Goal: Information Seeking & Learning: Learn about a topic

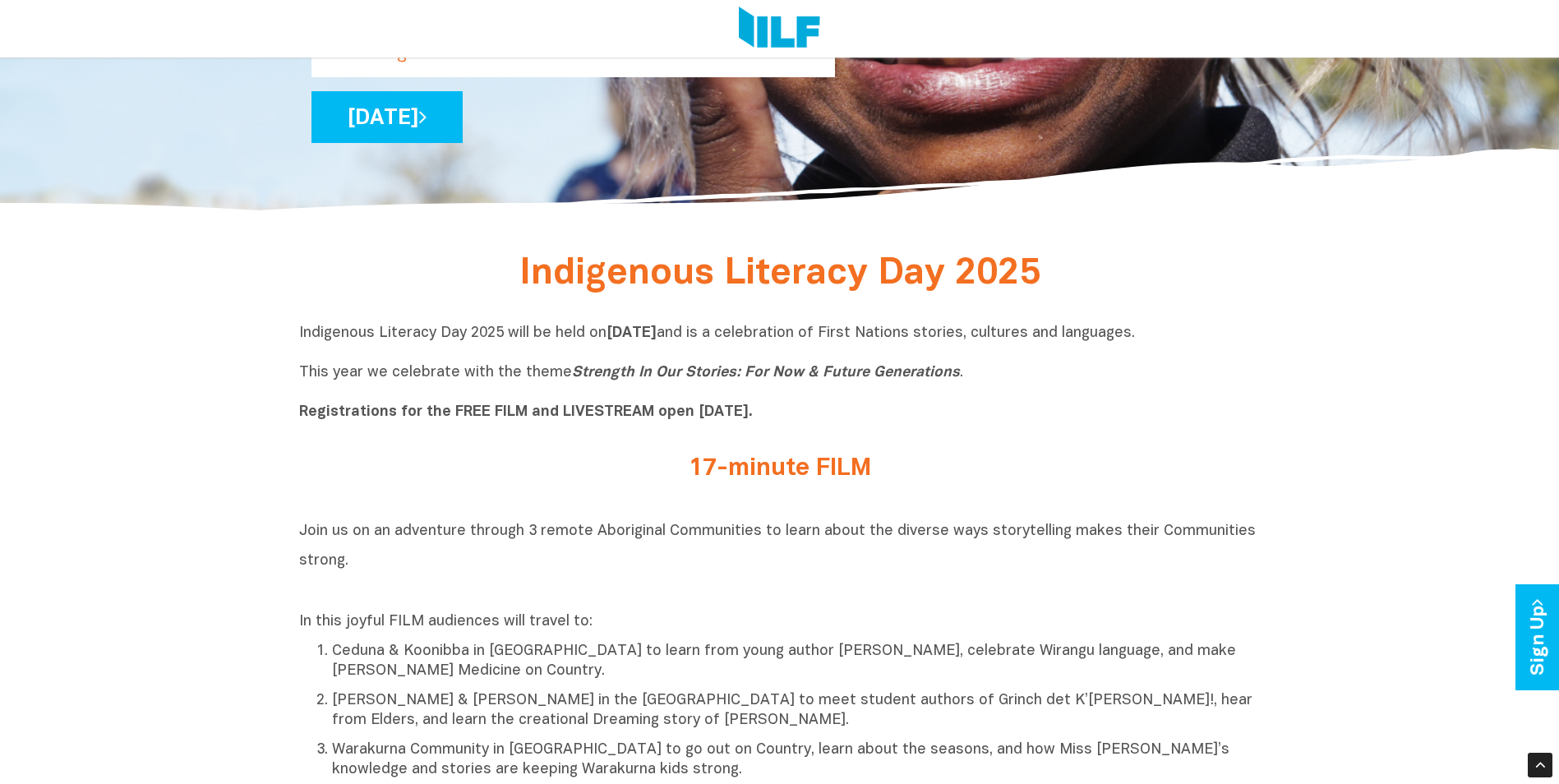
scroll to position [493, 0]
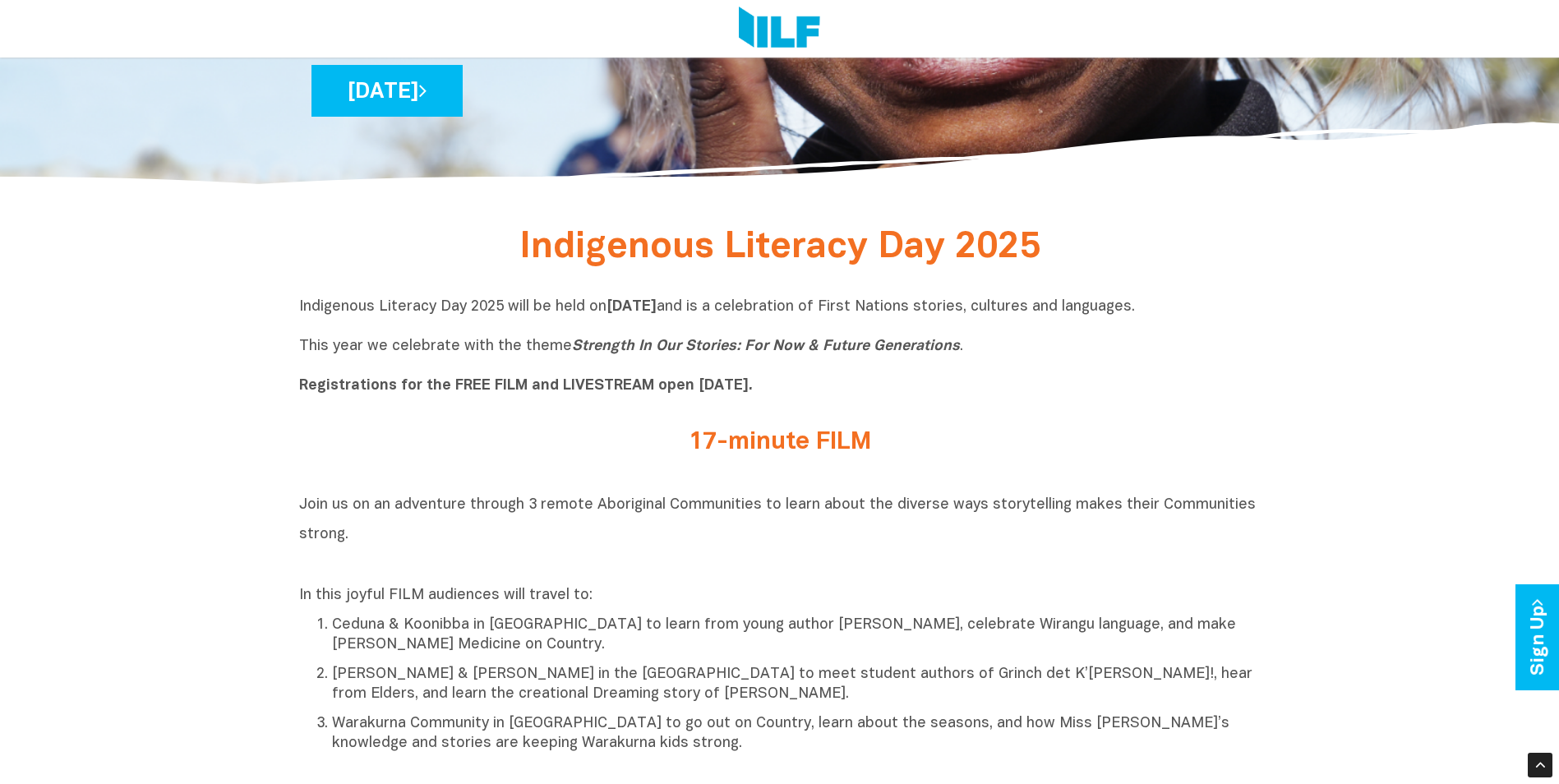
click at [488, 311] on p "Indigenous Literacy Day 2025 will be held [DATE][DATE] and is a celebration of …" at bounding box center [780, 347] width 961 height 99
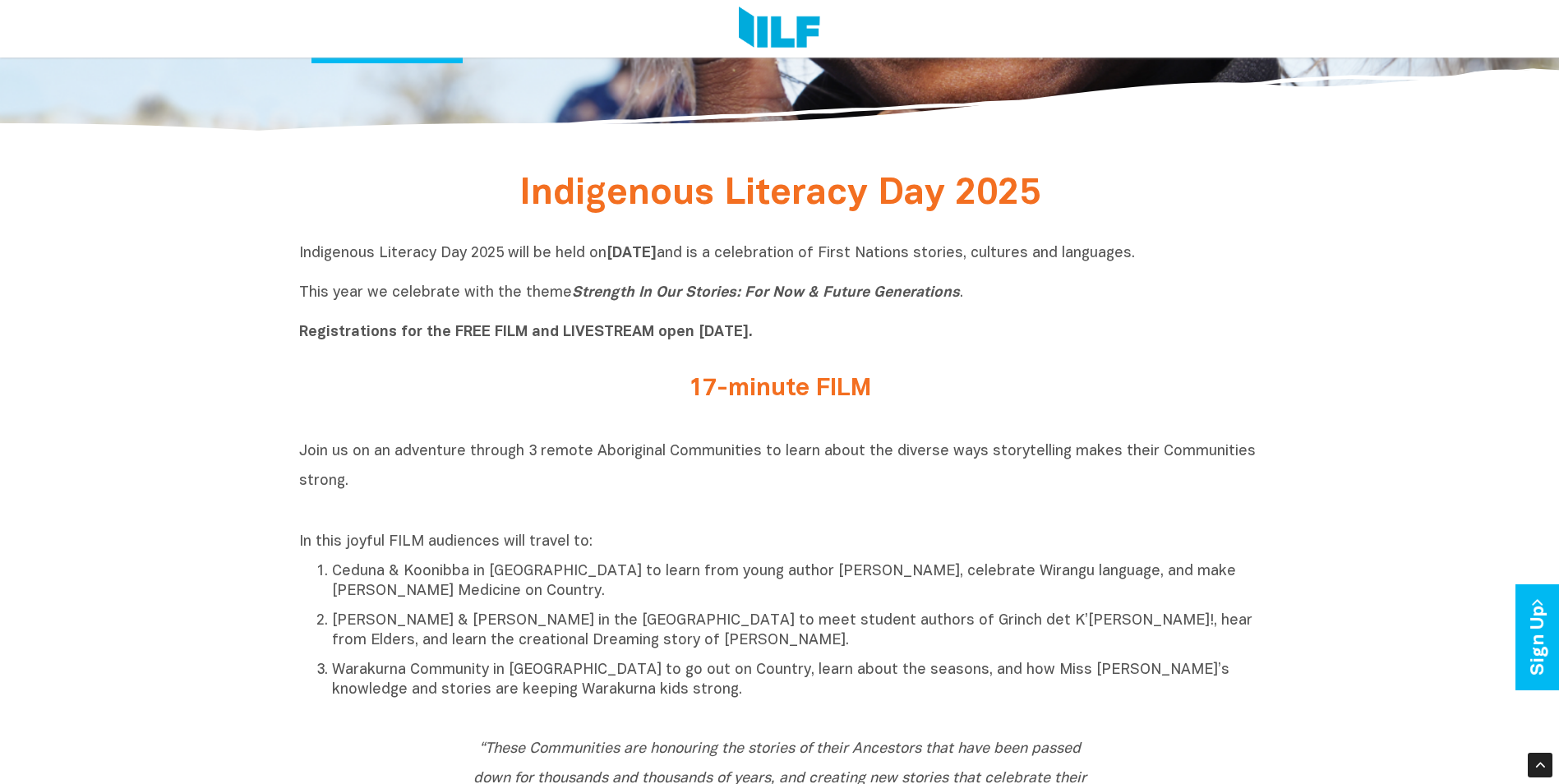
scroll to position [575, 0]
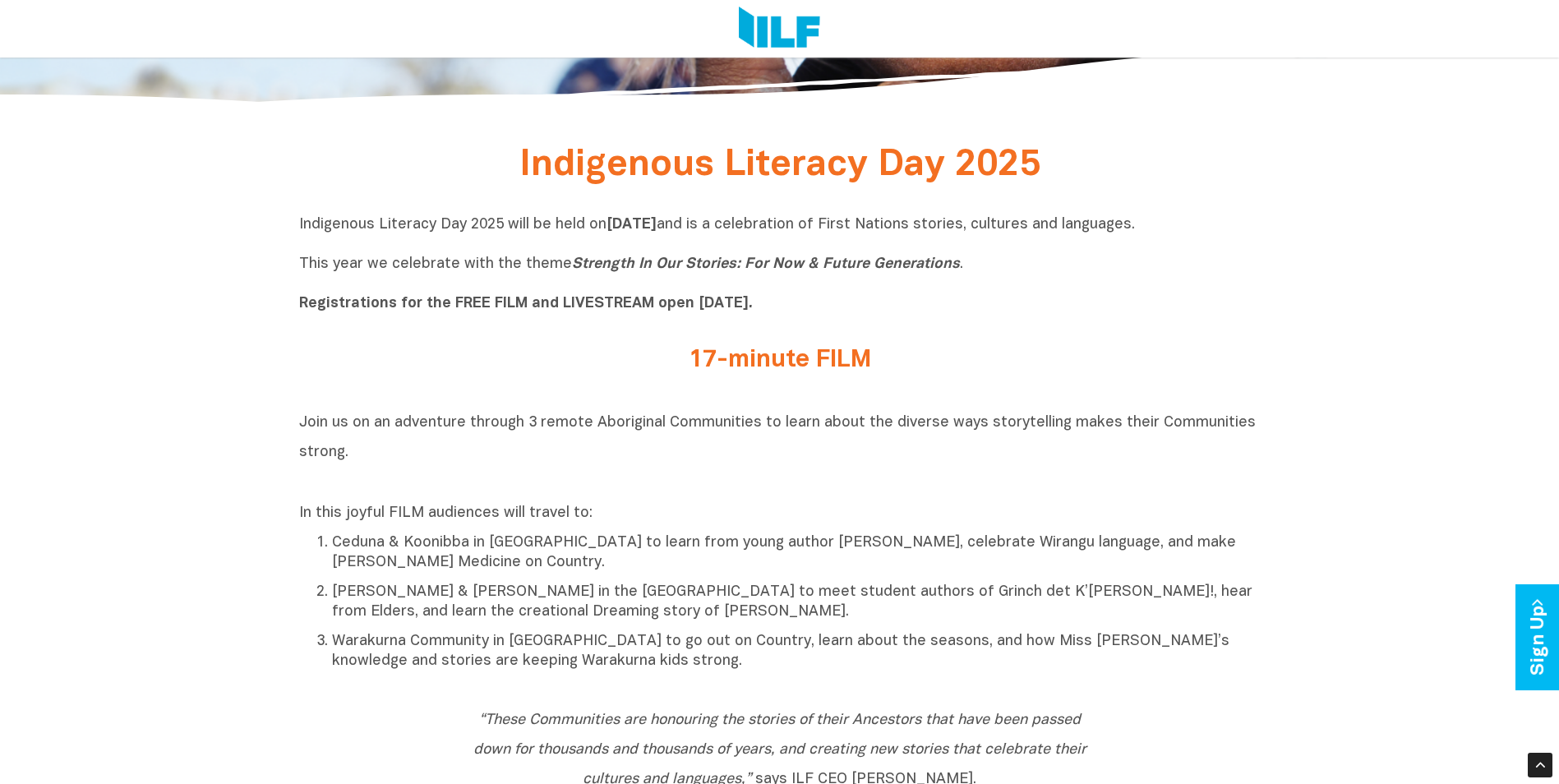
click at [656, 230] on b "[DATE]" at bounding box center [631, 224] width 50 height 14
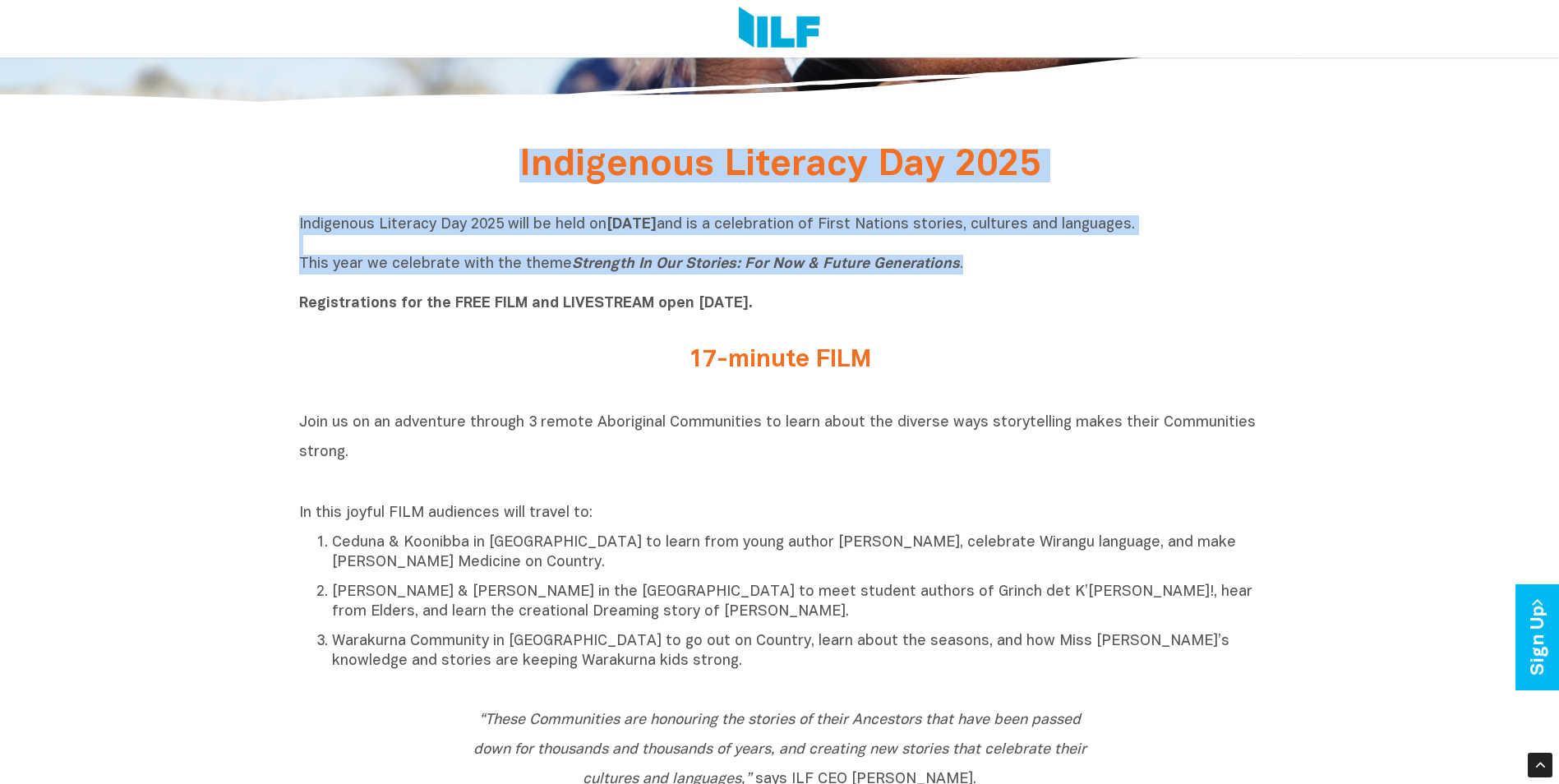
drag, startPoint x: 520, startPoint y: 162, endPoint x: 1031, endPoint y: 256, distance: 519.6
copy div "Indigenous Literacy Day 2025 Indigenous Literacy Day 2025 will be held [DATE][D…"
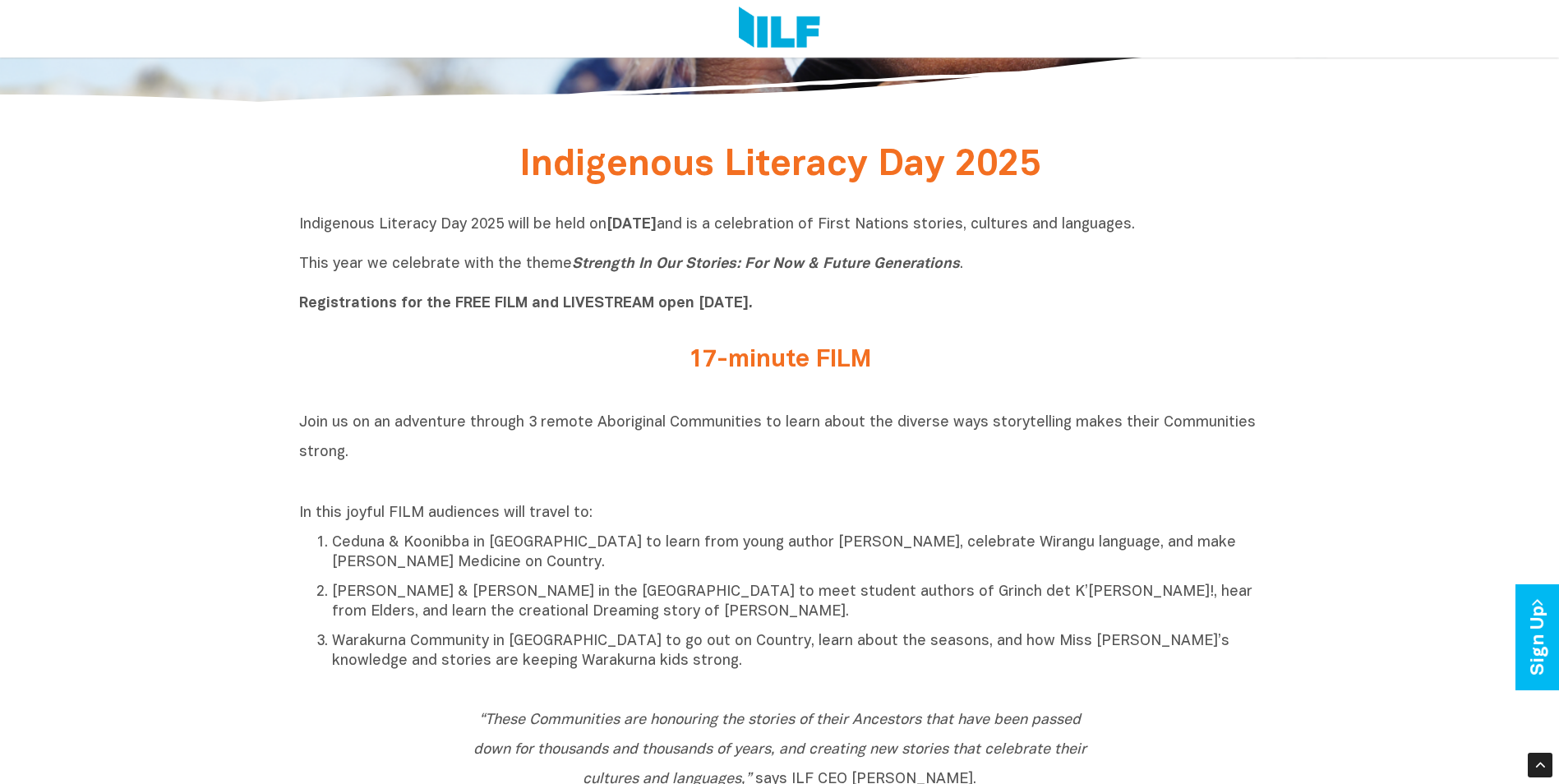
click at [1177, 339] on div "17-minute FILM" at bounding box center [780, 365] width 961 height 60
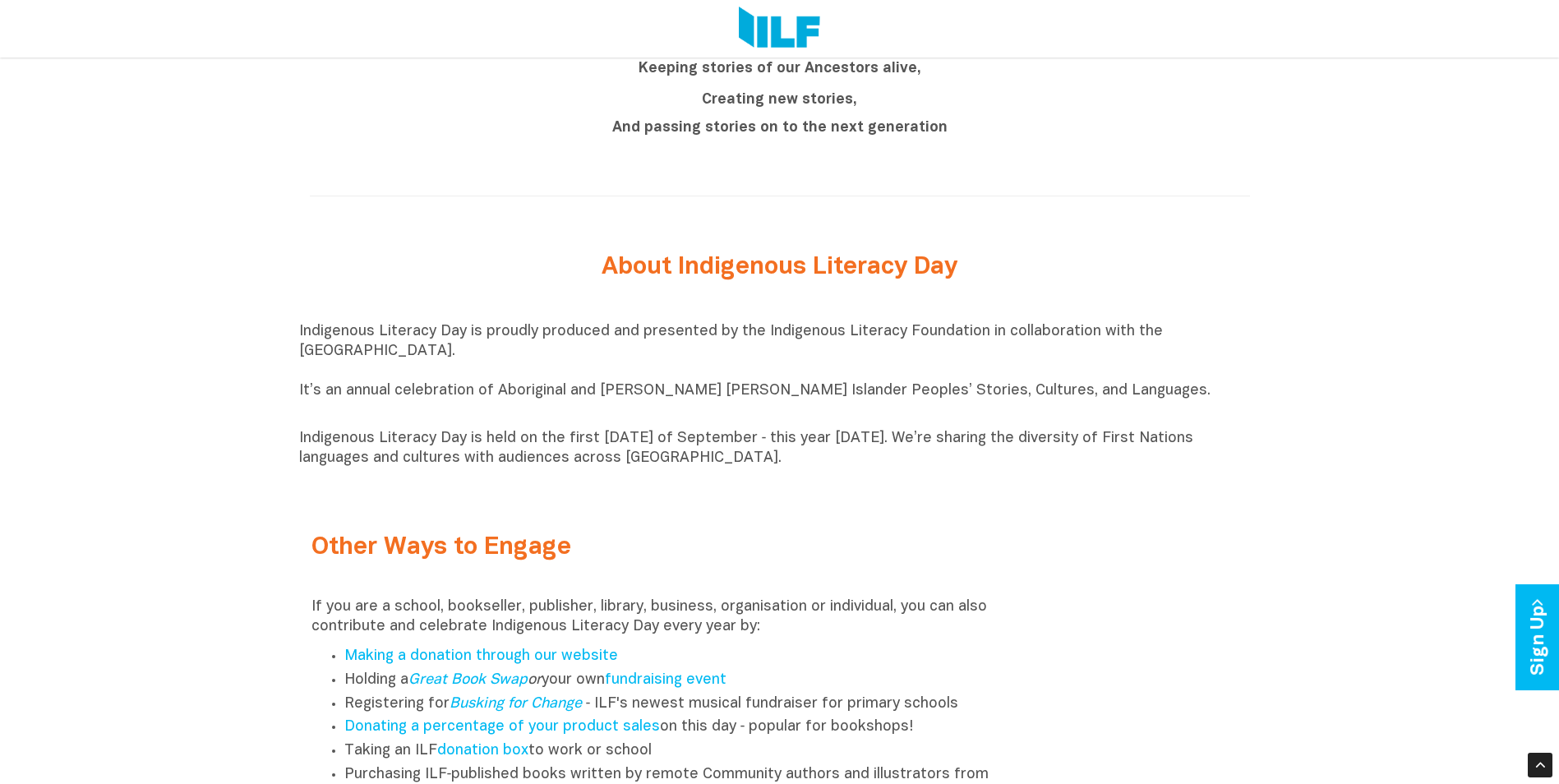
scroll to position [1725, 0]
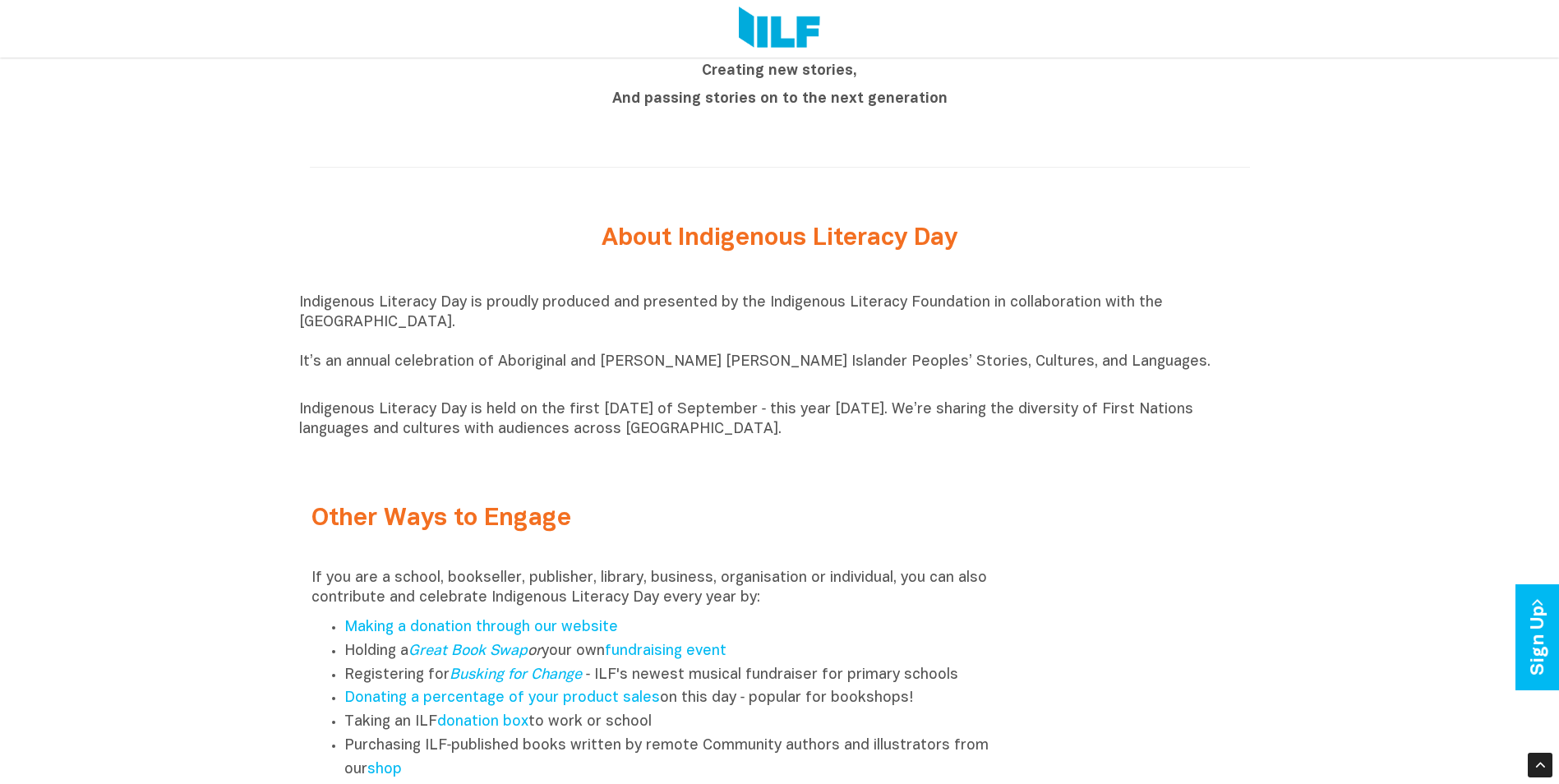
click at [603, 280] on div "Indigenous Literacy Day is proudly produced and presented by the Indigenous Lit…" at bounding box center [780, 367] width 961 height 187
drag, startPoint x: 602, startPoint y: 249, endPoint x: 795, endPoint y: 443, distance: 273.7
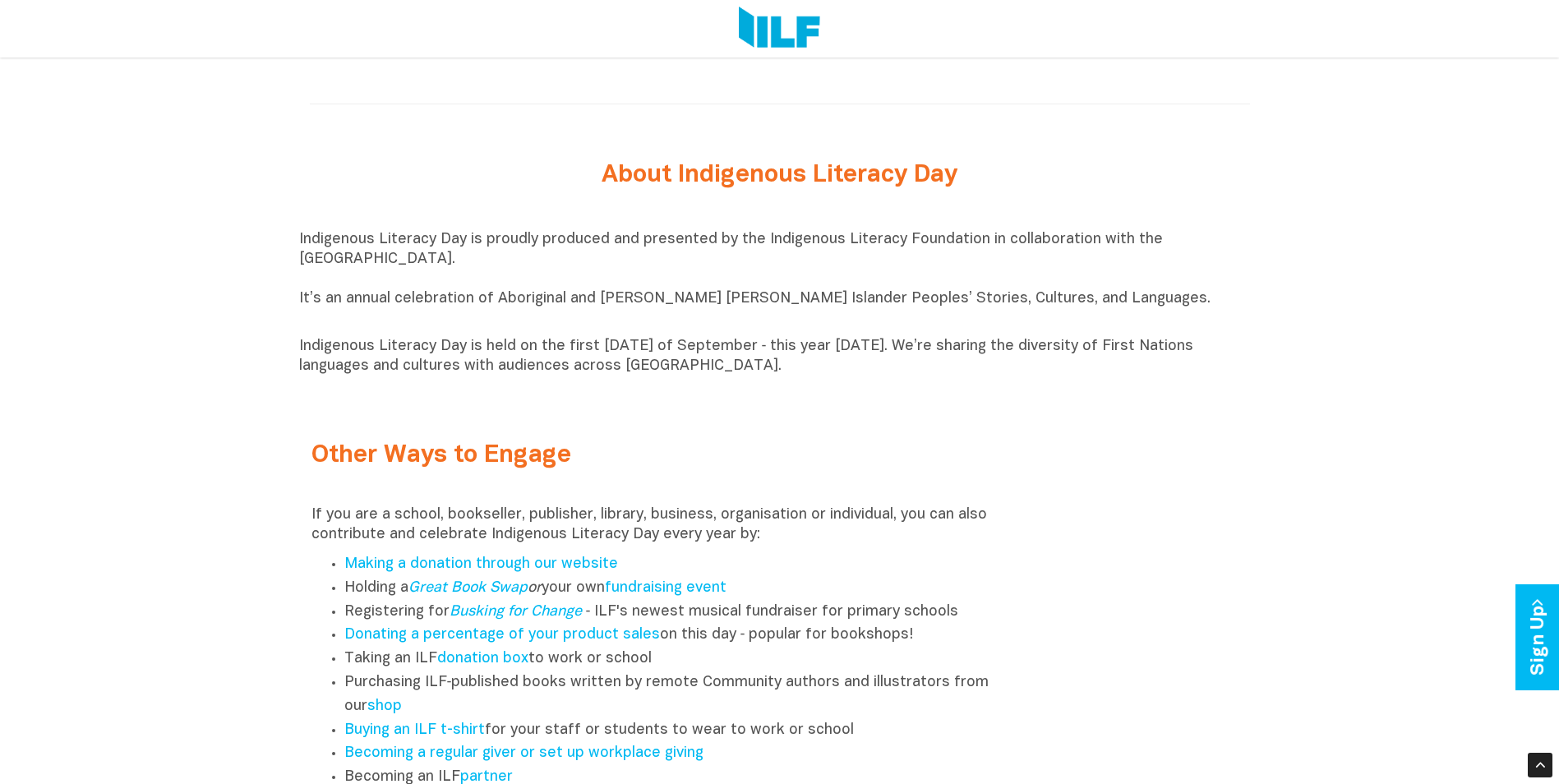
click at [1162, 465] on div "Other Ways to Engage If you are a school, bookseller, publisher, library, busin…" at bounding box center [780, 651] width 961 height 483
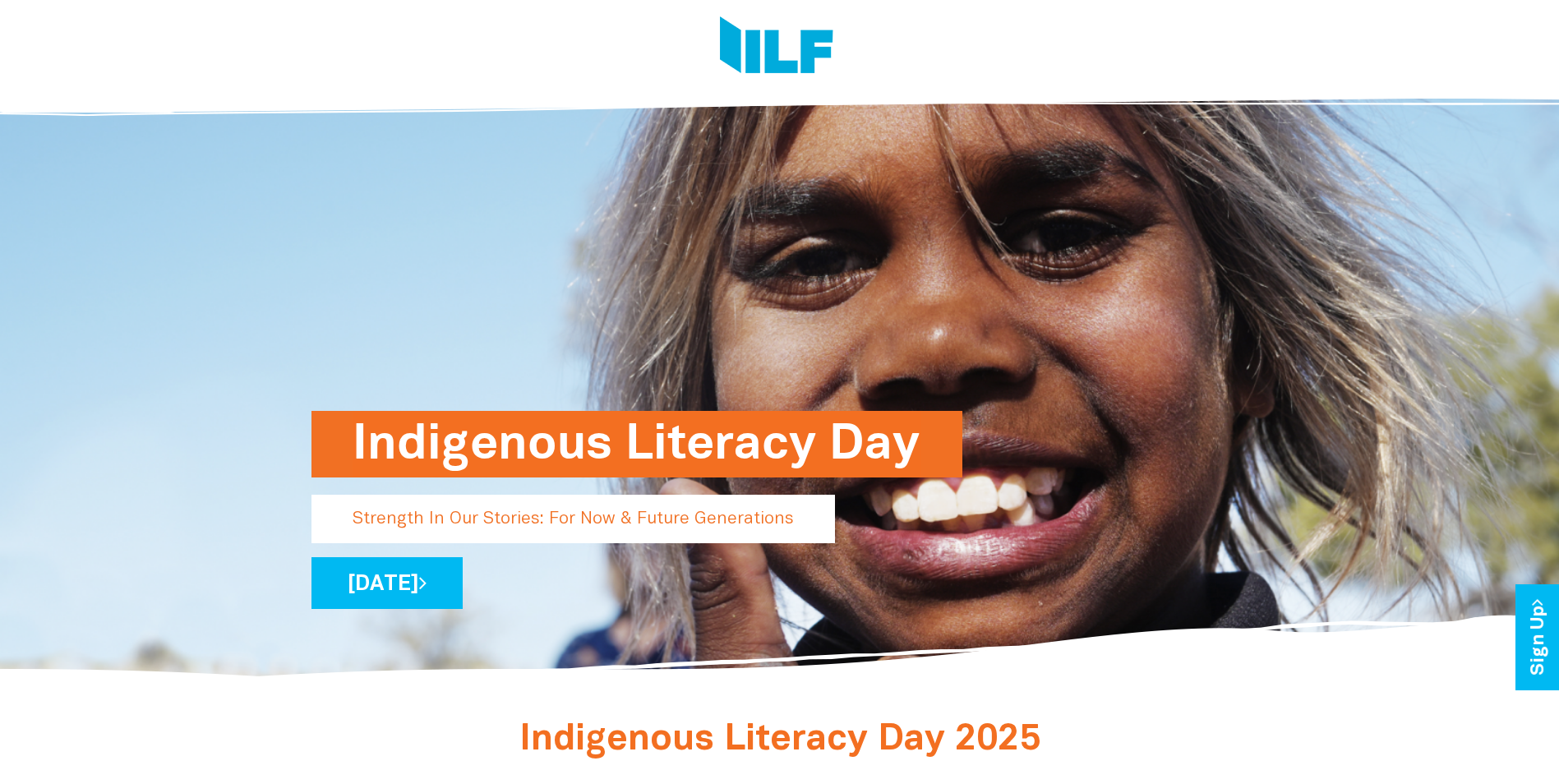
scroll to position [0, 0]
click at [484, 449] on h1 "Indigenous Literacy Day" at bounding box center [636, 445] width 569 height 66
